Goal: Task Accomplishment & Management: Manage account settings

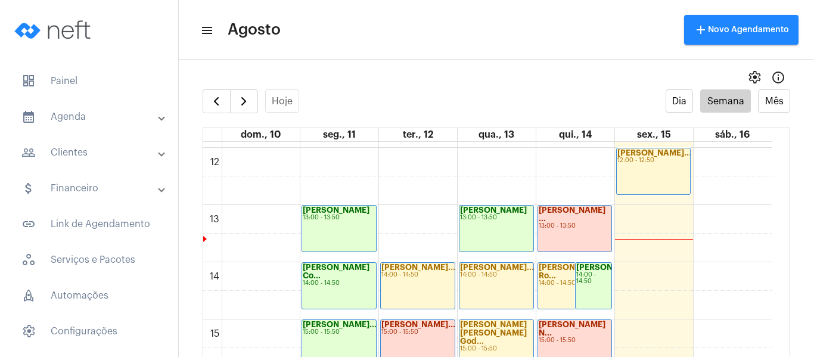
scroll to position [701, 0]
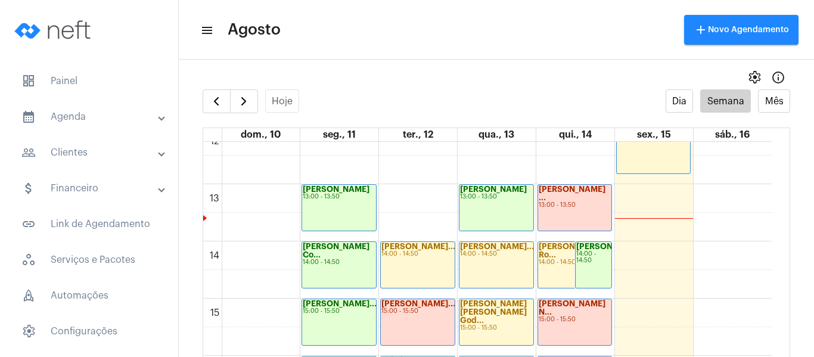
click at [88, 153] on mat-panel-title "people_outline Clientes" at bounding box center [90, 152] width 138 height 14
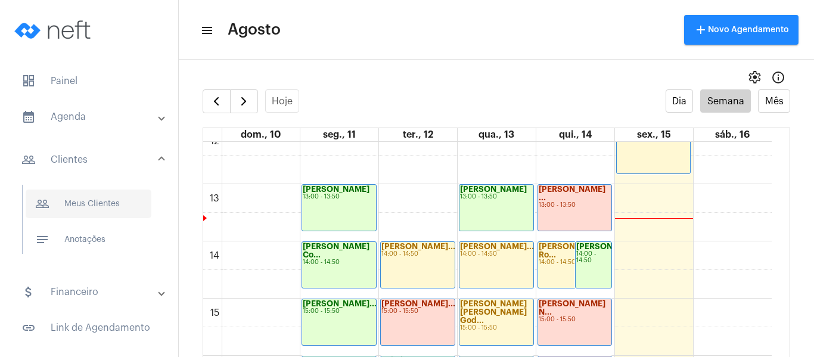
click at [96, 203] on span "people_outline Meus Clientes" at bounding box center [89, 203] width 126 height 29
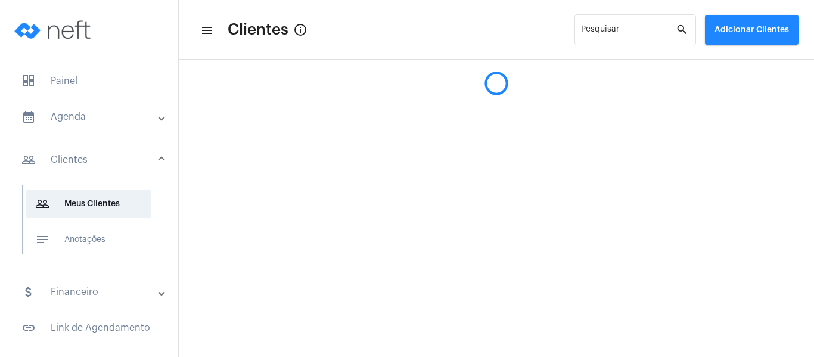
click at [729, 26] on span "Adicionar Clientes" at bounding box center [751, 30] width 74 height 8
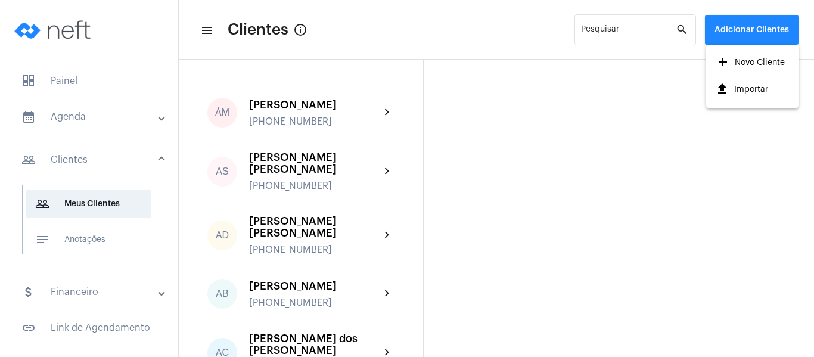
click at [735, 61] on span "add Novo Cliente" at bounding box center [750, 62] width 69 height 21
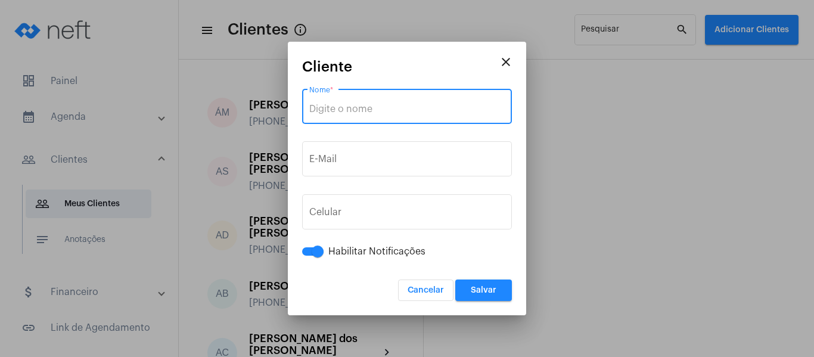
click at [353, 111] on input "Nome *" at bounding box center [406, 109] width 195 height 11
type input "[MEDICAL_DATA][PERSON_NAME] [PERSON_NAME]"
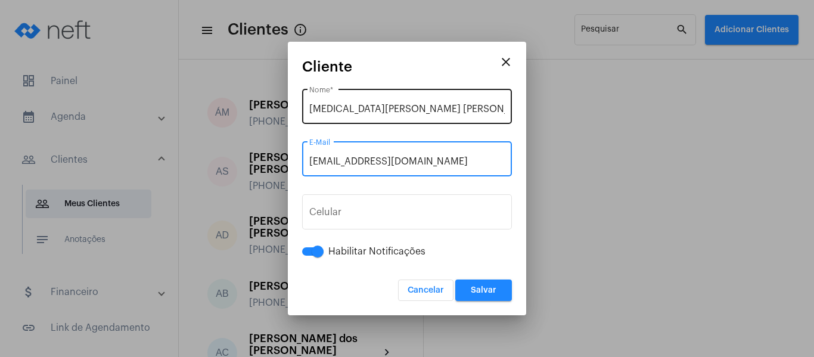
type input "[EMAIL_ADDRESS][DOMAIN_NAME]"
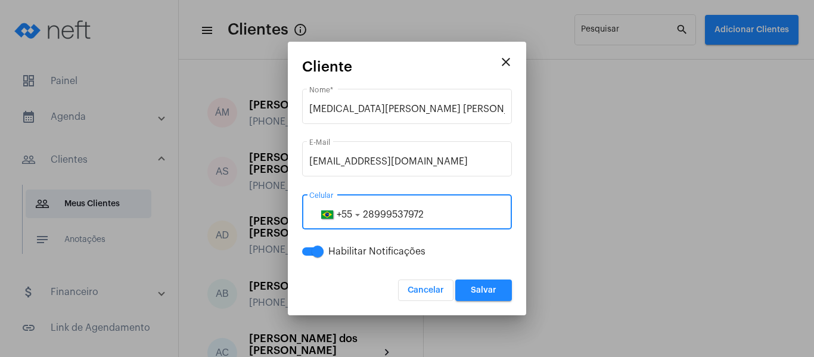
type input "28999537972"
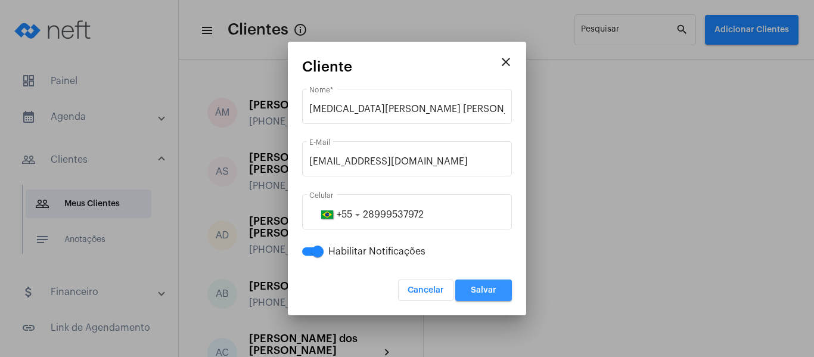
click at [496, 293] on span "Salvar" at bounding box center [484, 290] width 26 height 8
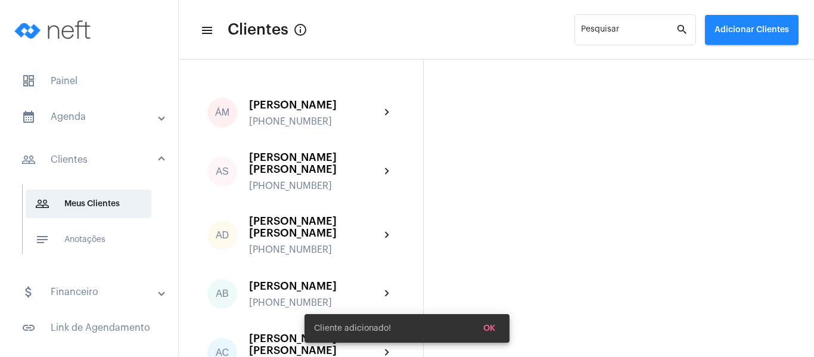
click at [73, 122] on mat-panel-title "calendar_month_outlined Agenda" at bounding box center [90, 117] width 138 height 14
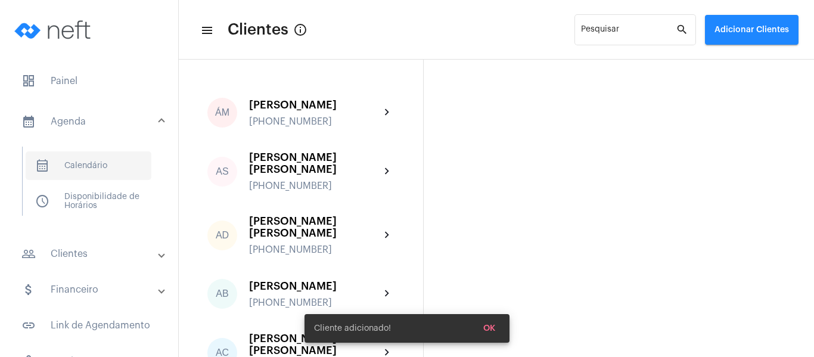
click at [95, 167] on span "calendar_month_outlined Calendário" at bounding box center [89, 165] width 126 height 29
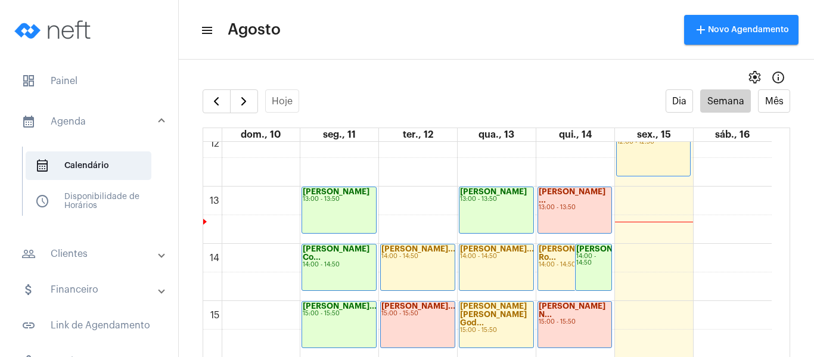
scroll to position [701, 0]
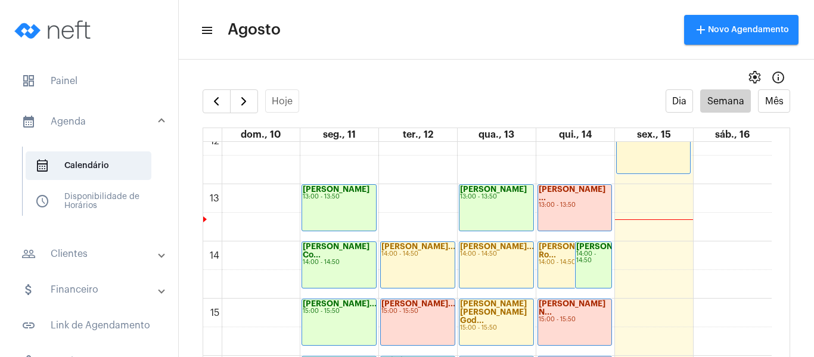
click at [635, 259] on div "00 01 02 03 04 05 06 07 08 09 10 11 12 13 14 15 16 17 18 19 20 21 22 23 [PERSON…" at bounding box center [487, 126] width 568 height 1373
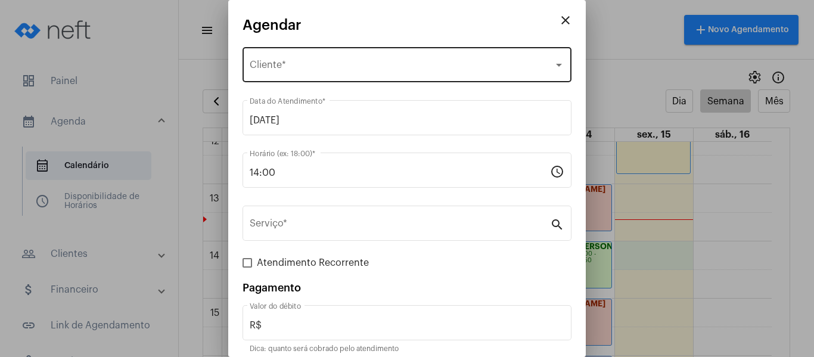
click at [286, 61] on div "Selecione o Cliente Cliente *" at bounding box center [407, 64] width 315 height 38
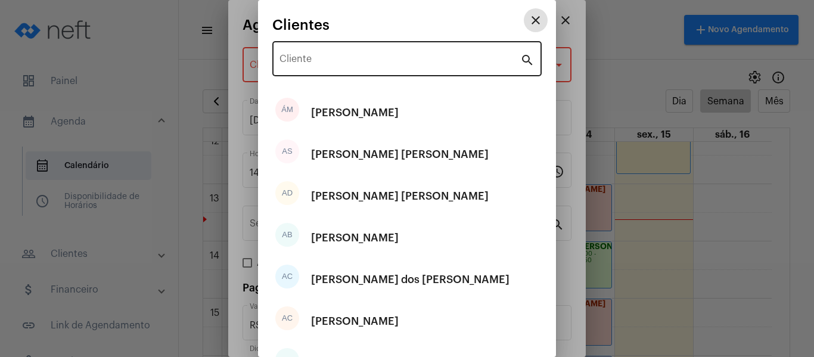
click at [314, 63] on input "Cliente" at bounding box center [399, 61] width 241 height 11
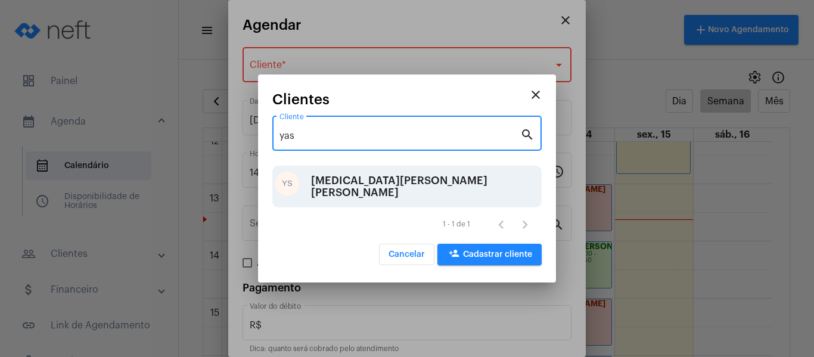
type input "yas"
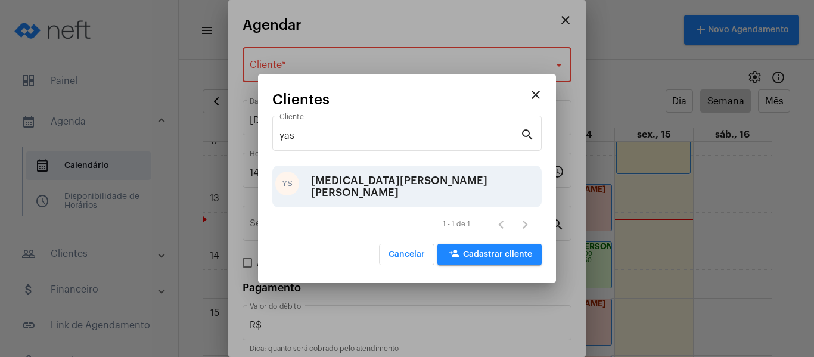
click at [338, 179] on div "[MEDICAL_DATA][PERSON_NAME] [PERSON_NAME]" at bounding box center [425, 187] width 228 height 36
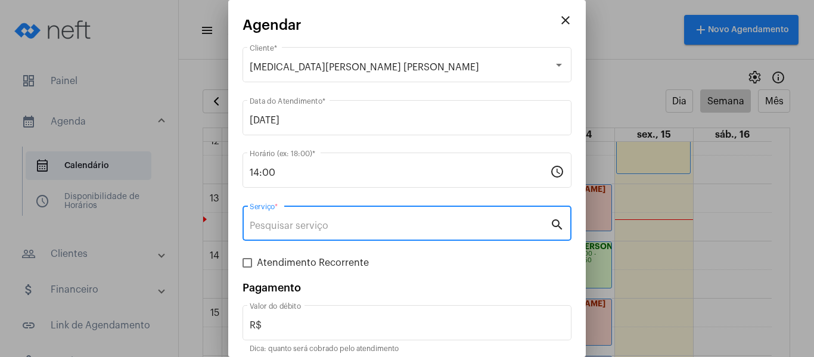
click at [313, 222] on input "Serviço *" at bounding box center [400, 225] width 300 height 11
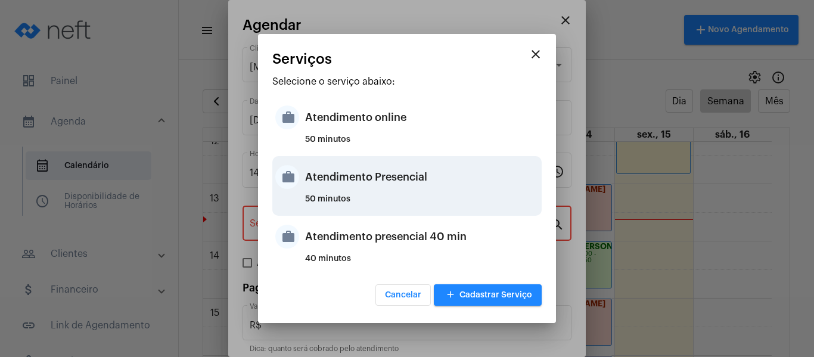
click at [345, 189] on div "Atendimento Presencial" at bounding box center [422, 177] width 234 height 36
type input "Atendimento Presencial"
type input "R$ 0"
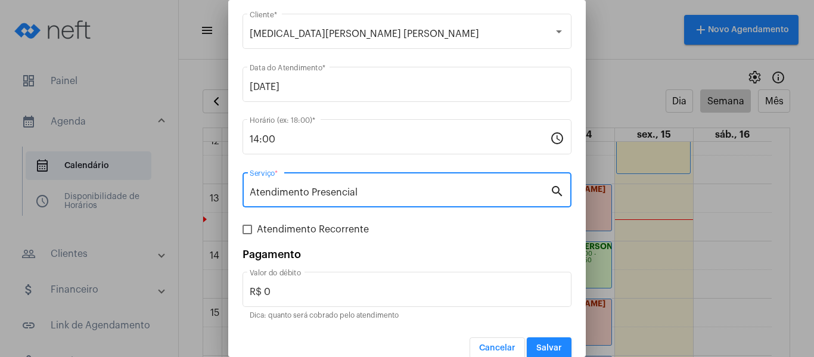
scroll to position [49, 0]
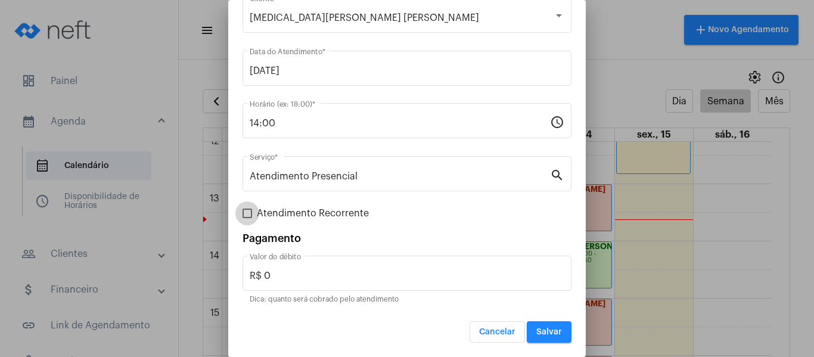
click at [308, 213] on span "Atendimento Recorrente" at bounding box center [313, 213] width 112 height 14
click at [247, 218] on input "Atendimento Recorrente" at bounding box center [247, 218] width 1 height 1
checkbox input "true"
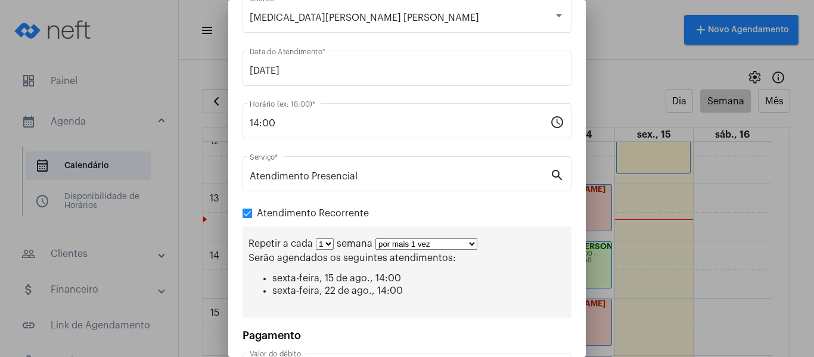
click at [400, 241] on select "por mais 1 vez por mais 2 vezes por mais 3 vezes por mais 4 vezes por mais 5 ve…" at bounding box center [426, 243] width 102 height 11
select select "3: 4"
click at [375, 238] on select "por mais 1 vez por mais 2 vezes por mais 3 vezes por mais 4 vezes por mais 5 ve…" at bounding box center [426, 243] width 102 height 11
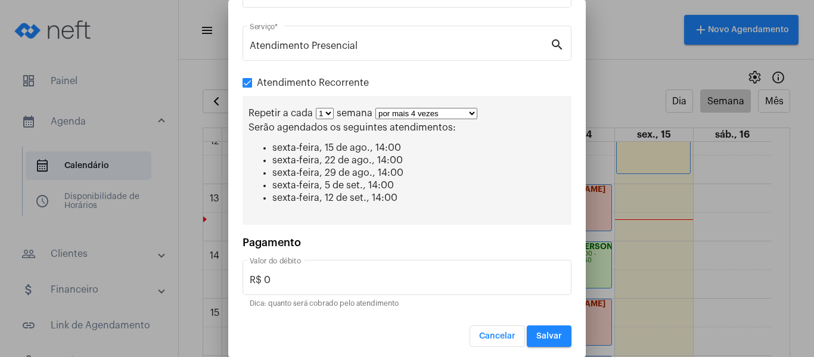
scroll to position [184, 0]
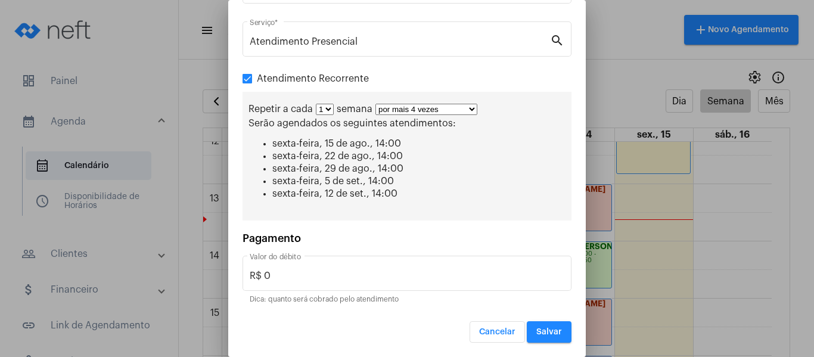
click at [540, 325] on button "Salvar" at bounding box center [549, 331] width 45 height 21
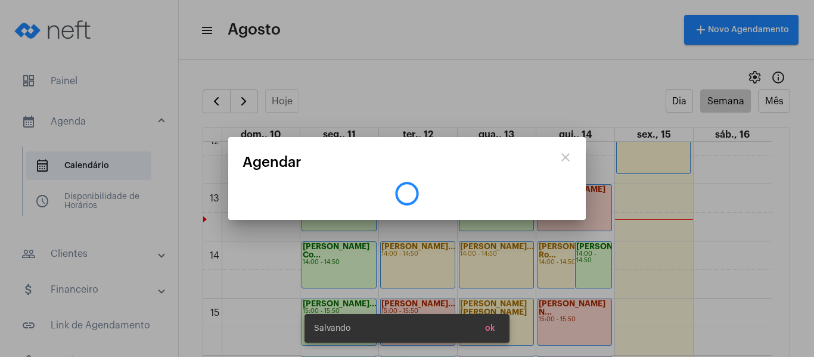
scroll to position [0, 0]
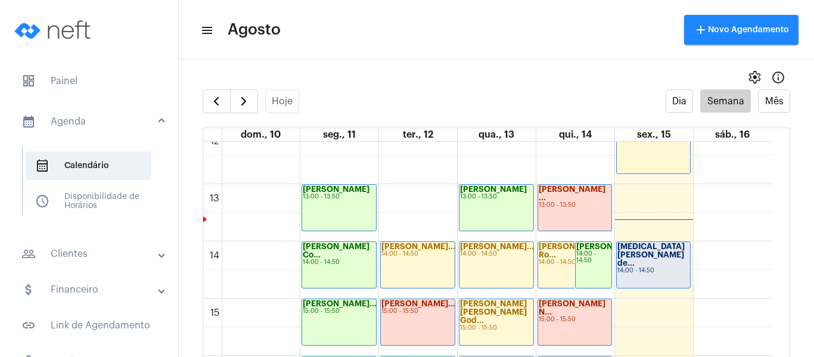
click at [656, 268] on div "14:00 - 14:50" at bounding box center [653, 271] width 73 height 7
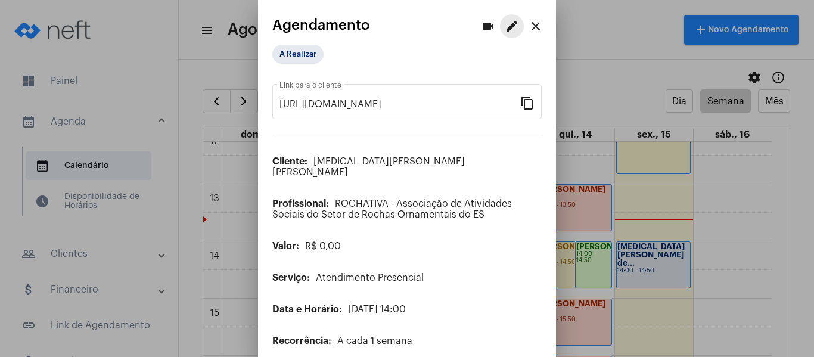
click at [505, 27] on mat-icon "edit" at bounding box center [512, 26] width 14 height 14
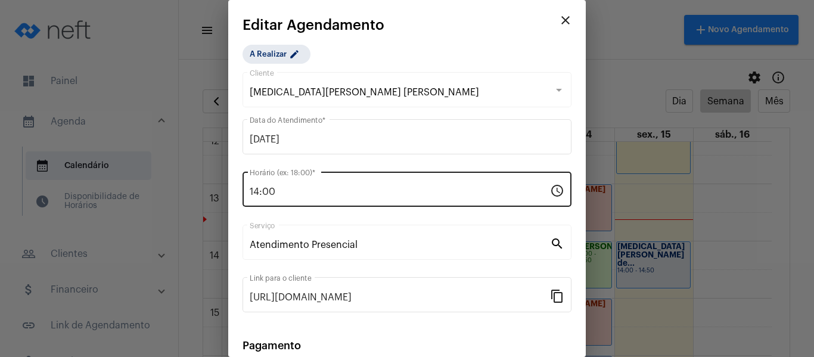
scroll to position [156, 0]
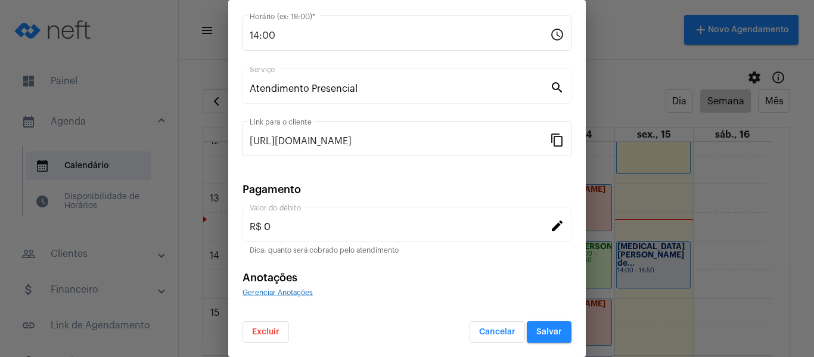
click at [300, 297] on div "Gerenciar Anotações" at bounding box center [407, 292] width 329 height 11
click at [300, 293] on span "Gerenciar Anotações" at bounding box center [278, 292] width 70 height 7
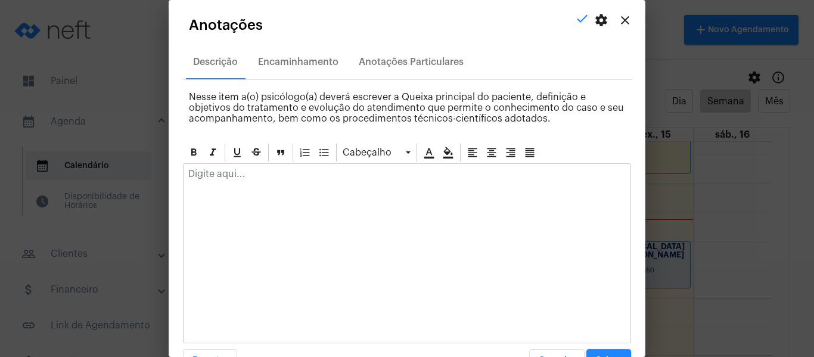
click at [315, 178] on p at bounding box center [406, 174] width 437 height 11
drag, startPoint x: 394, startPoint y: 175, endPoint x: 343, endPoint y: 178, distance: 52.0
click at [343, 178] on p "Compareceu ao atendimento e foi preenchida a anamnese" at bounding box center [406, 174] width 437 height 11
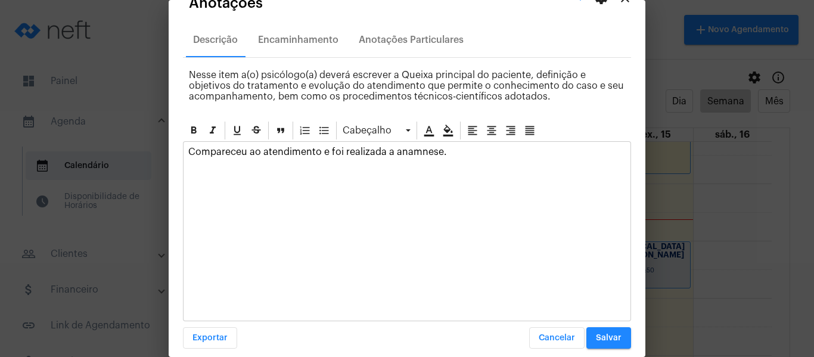
scroll to position [34, 0]
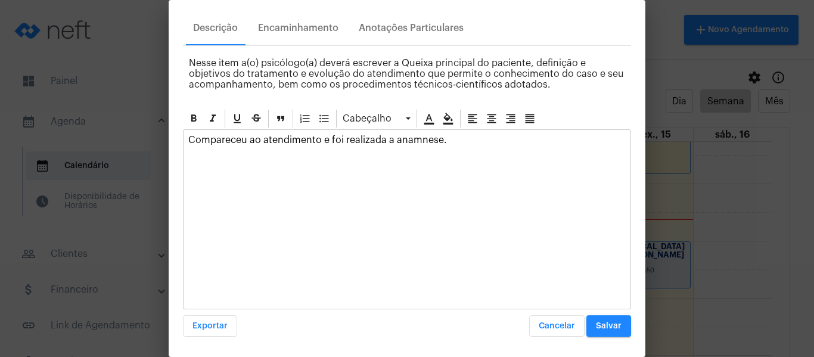
click at [598, 324] on span "Salvar" at bounding box center [609, 326] width 26 height 8
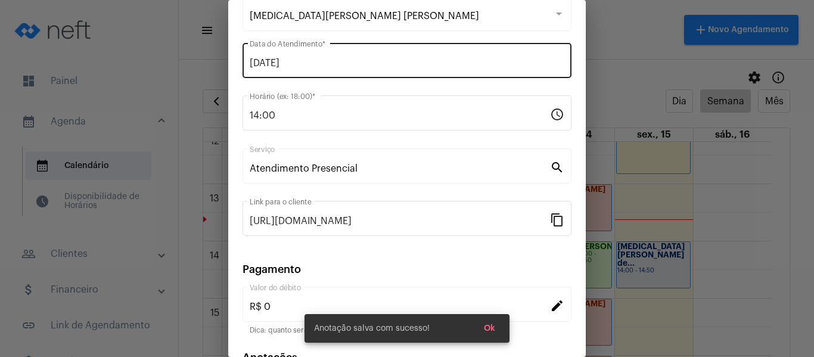
scroll to position [0, 0]
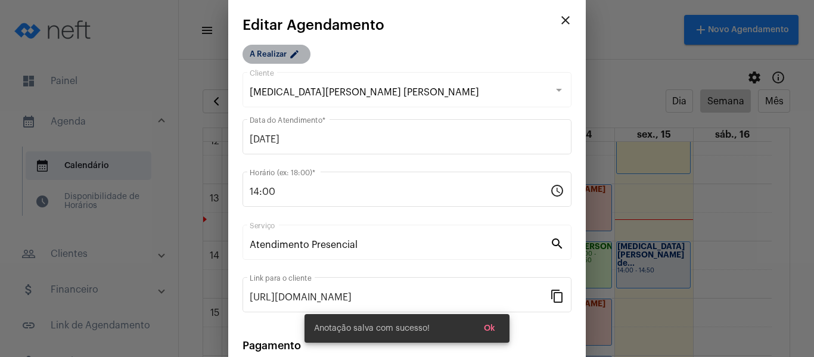
click at [292, 55] on mat-icon "edit" at bounding box center [296, 56] width 14 height 14
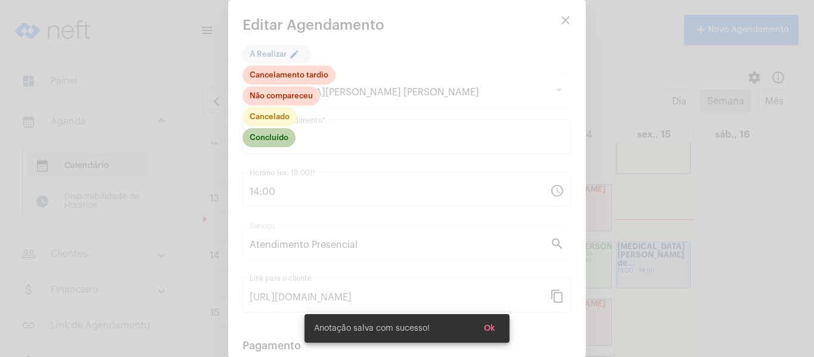
click at [281, 135] on mat-chip "Concluído" at bounding box center [269, 137] width 53 height 19
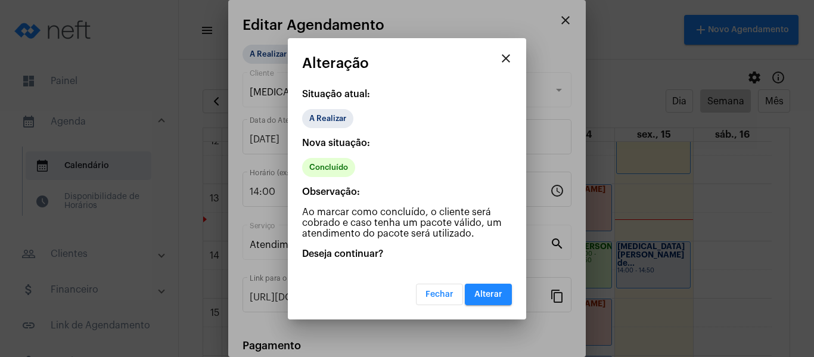
click at [486, 291] on span "Alterar" at bounding box center [488, 294] width 28 height 8
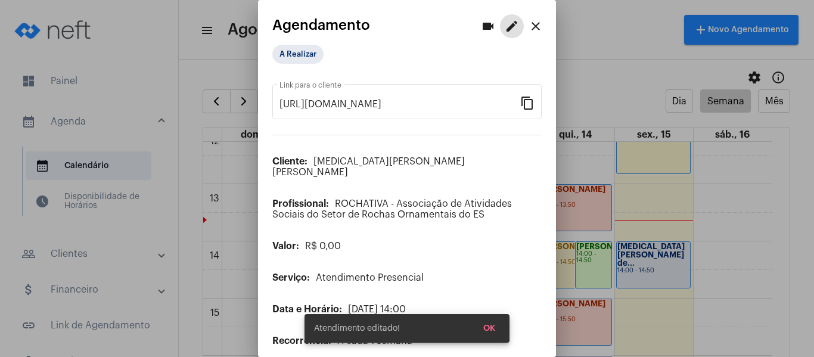
click at [490, 330] on span "OK" at bounding box center [489, 328] width 12 height 8
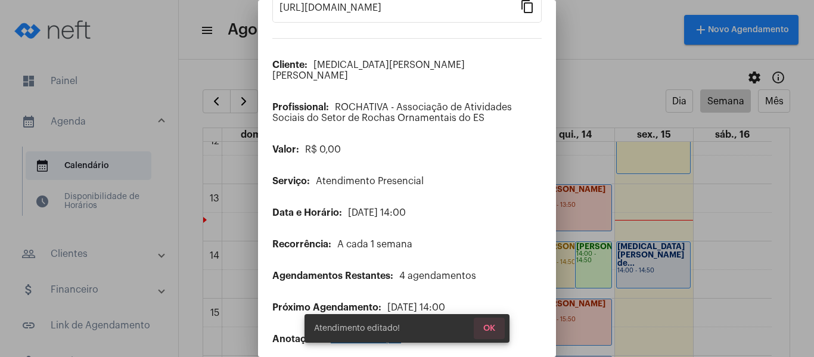
click at [490, 333] on button "OK" at bounding box center [489, 328] width 31 height 21
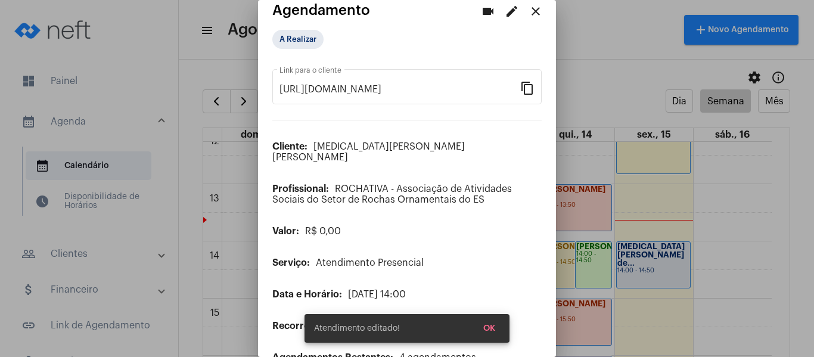
scroll to position [0, 0]
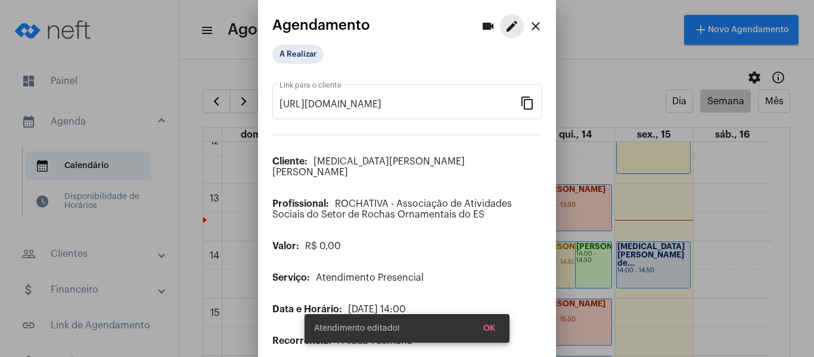
click at [505, 27] on mat-icon "edit" at bounding box center [512, 26] width 14 height 14
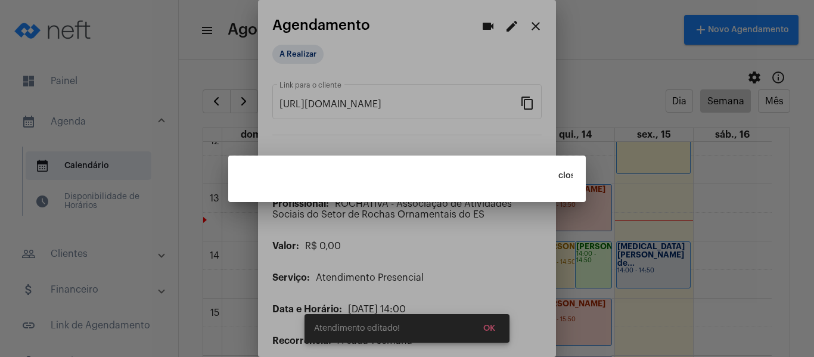
click at [574, 176] on button "close" at bounding box center [566, 176] width 24 height 24
click at [497, 27] on div at bounding box center [407, 178] width 814 height 357
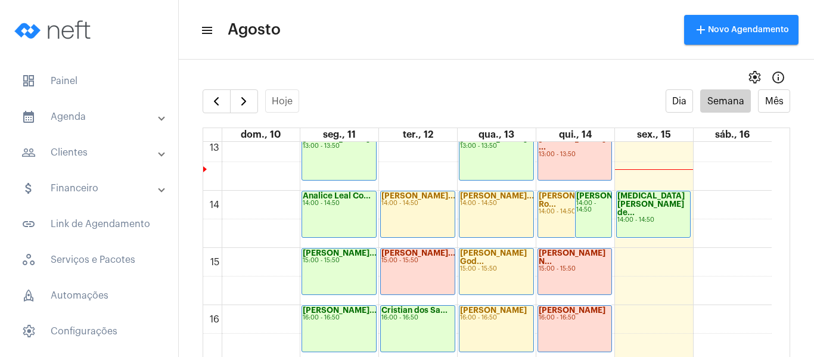
scroll to position [761, 0]
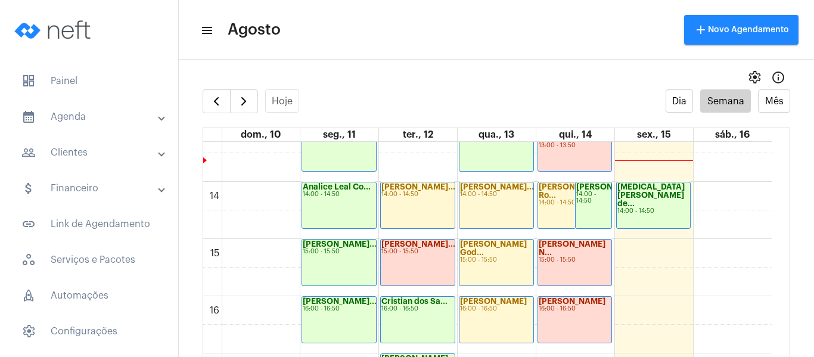
click at [642, 202] on div "Yasmin Silva de... 14:00 - 14:50" at bounding box center [654, 205] width 74 height 46
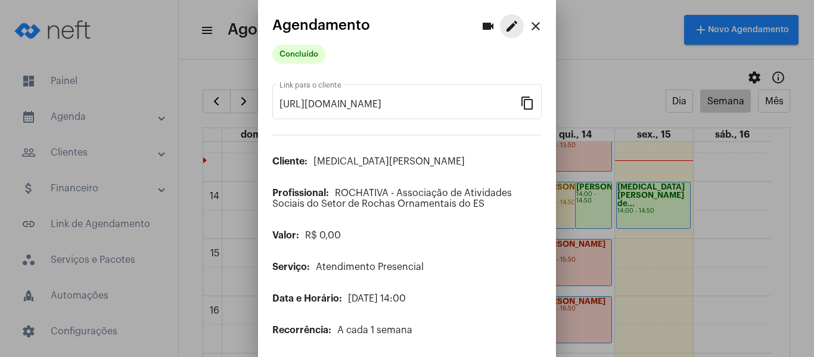
click at [505, 28] on mat-icon "edit" at bounding box center [512, 26] width 14 height 14
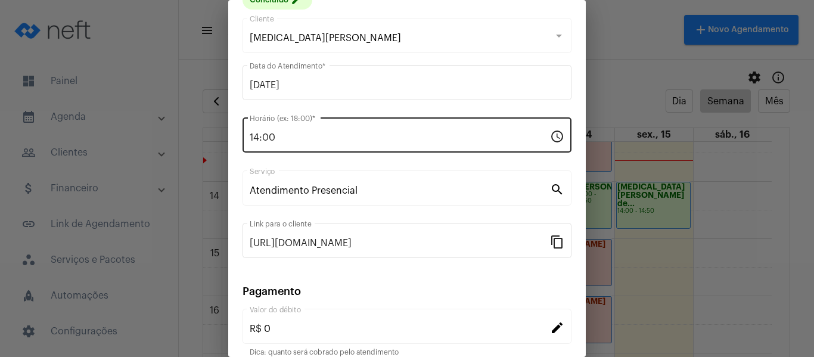
scroll to position [156, 0]
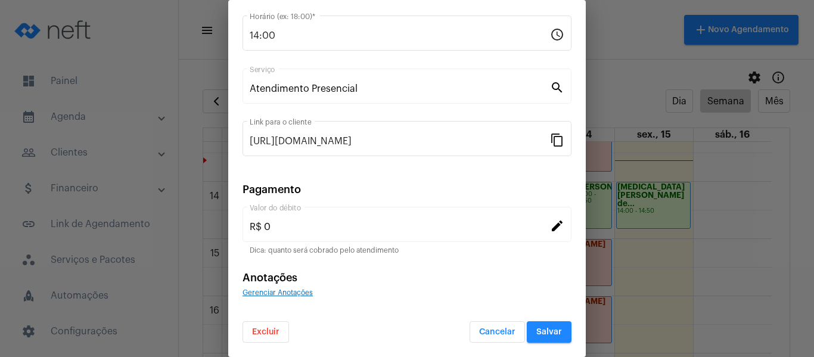
click at [302, 288] on div "Gerenciar Anotações" at bounding box center [407, 292] width 329 height 11
click at [299, 296] on div "Gerenciar Anotações" at bounding box center [407, 292] width 329 height 11
click at [299, 296] on span "Gerenciar Anotações" at bounding box center [278, 292] width 70 height 7
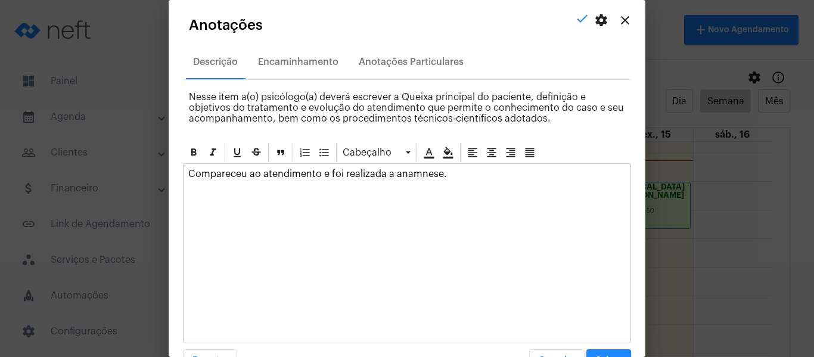
click at [450, 170] on p "Compareceu ao atendimento e foi realizada a anamnese." at bounding box center [406, 174] width 437 height 11
drag, startPoint x: 276, startPoint y: 176, endPoint x: 240, endPoint y: 176, distance: 36.4
click at [240, 176] on p "Horário de chegada: 13h33. Compareceu ao atendimento e foi realizada a anamnese." at bounding box center [406, 174] width 437 height 11
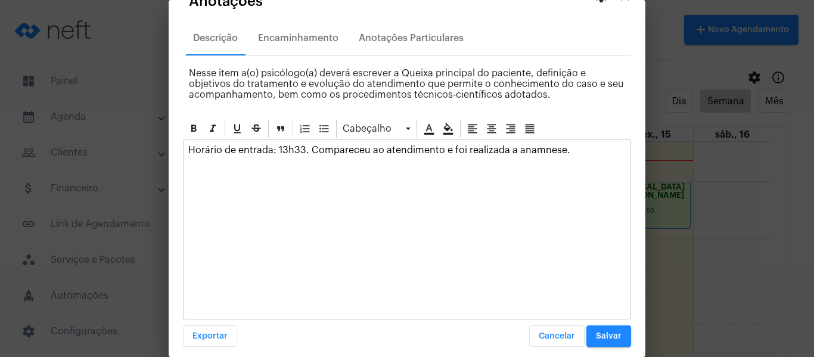
scroll to position [34, 0]
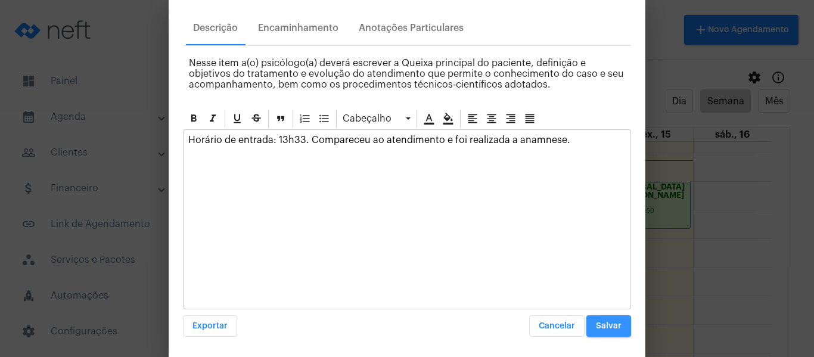
click at [596, 325] on span "Salvar" at bounding box center [609, 326] width 26 height 8
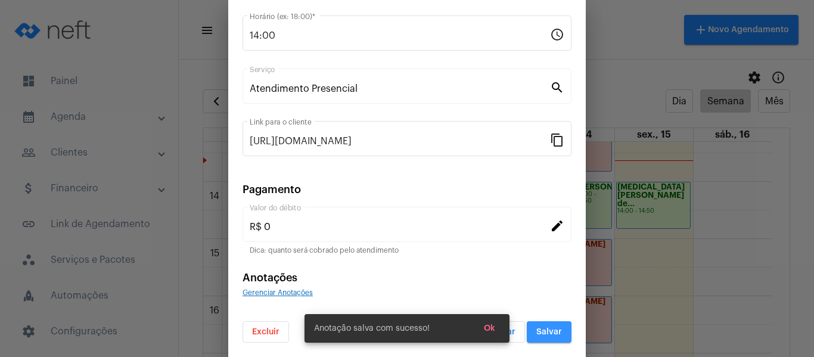
click at [549, 328] on span "Salvar" at bounding box center [549, 332] width 26 height 8
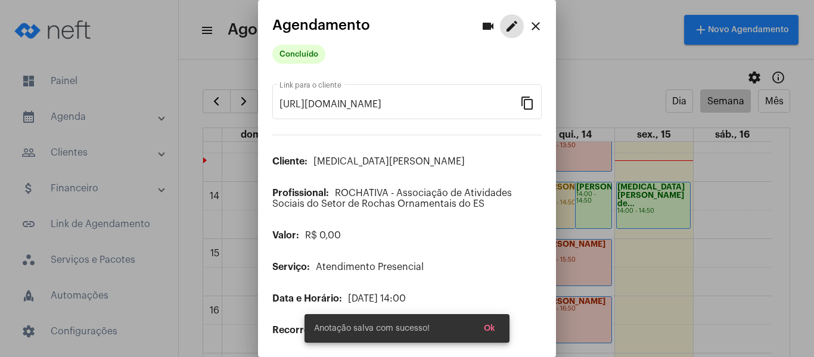
click at [529, 28] on mat-icon "close" at bounding box center [536, 26] width 14 height 14
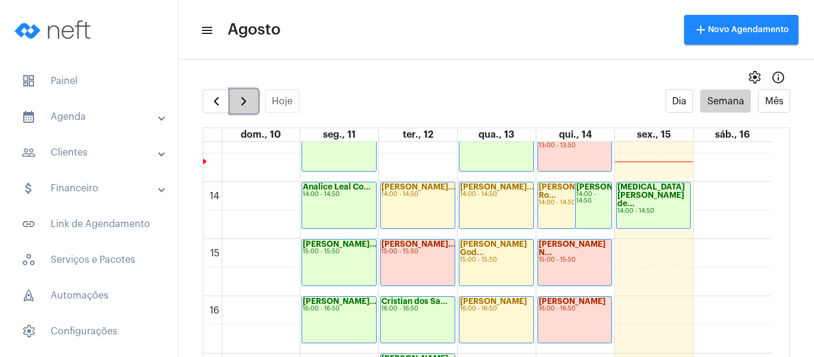
click at [243, 109] on button "button" at bounding box center [244, 101] width 28 height 24
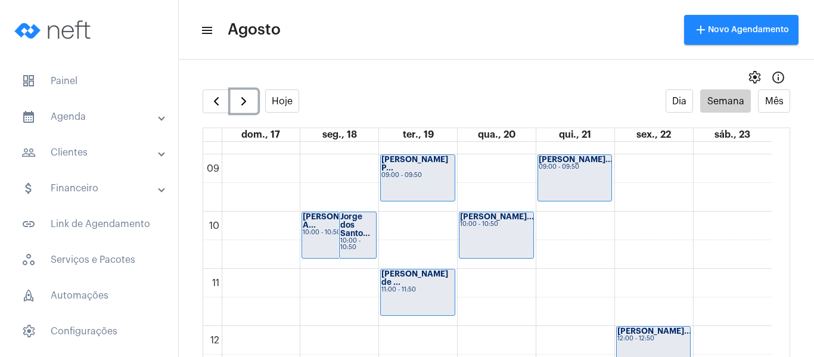
scroll to position [523, 0]
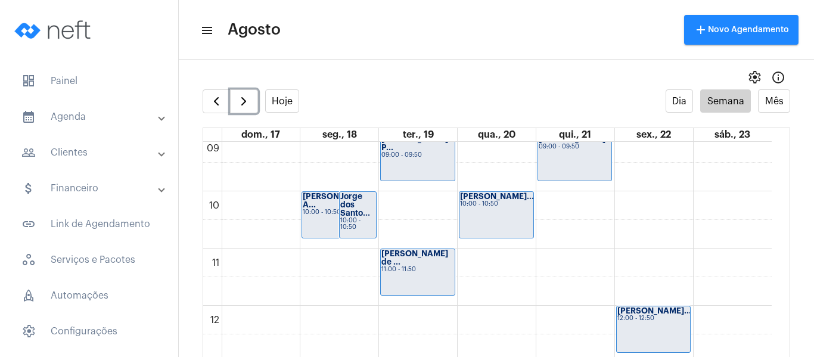
click at [325, 219] on div "Alan Silveira A... 10:00 - 10:50" at bounding box center [339, 215] width 74 height 46
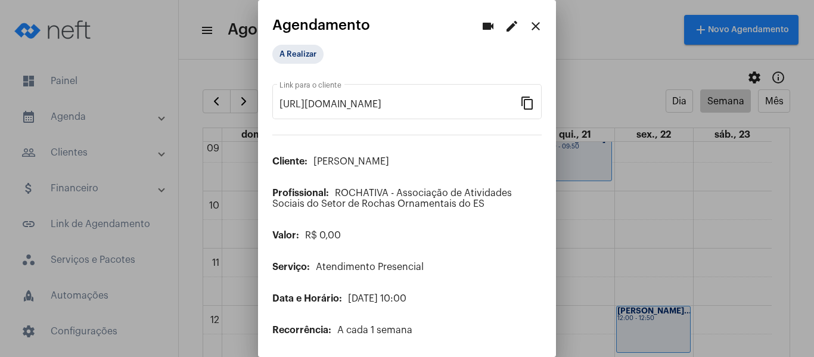
click at [505, 33] on mat-icon "edit" at bounding box center [512, 26] width 14 height 14
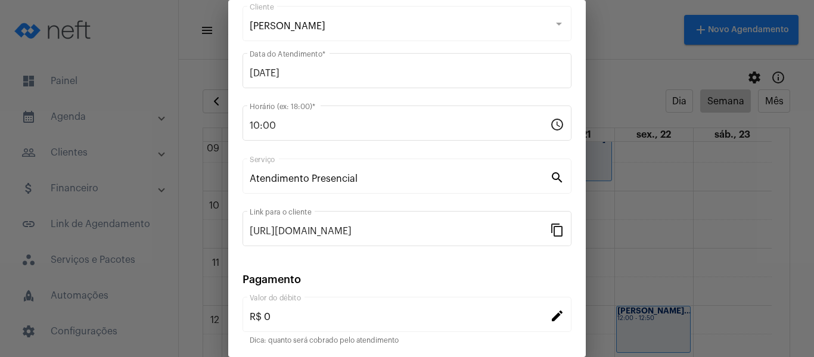
scroll to position [156, 0]
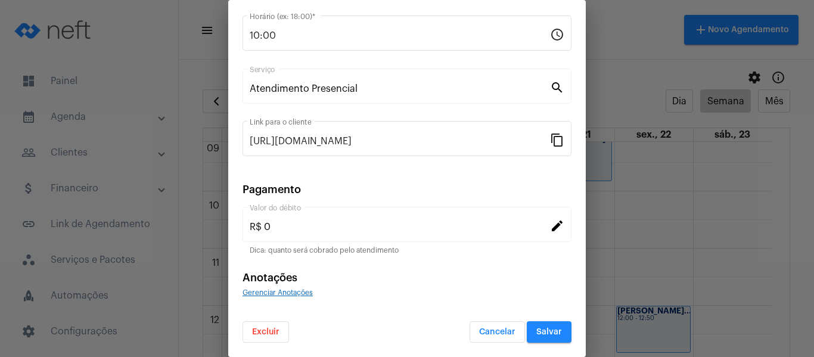
click at [278, 337] on button "Excluir" at bounding box center [266, 331] width 46 height 21
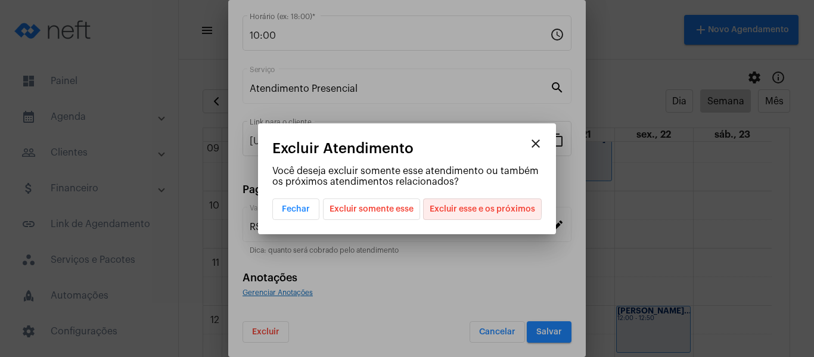
click at [483, 206] on span "Excluir esse e os próximos" at bounding box center [482, 209] width 105 height 20
